Goal: Navigation & Orientation: Find specific page/section

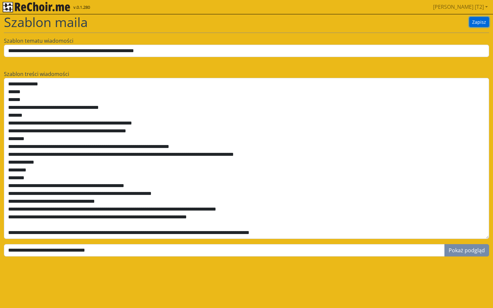
scroll to position [70, 0]
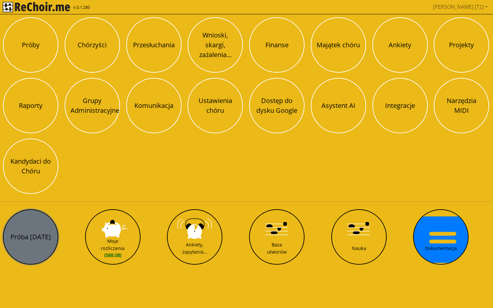
click at [16, 229] on button "Próba [DATE]" at bounding box center [30, 236] width 55 height 55
